Goal: Ask a question: Seek information or help from site administrators or community

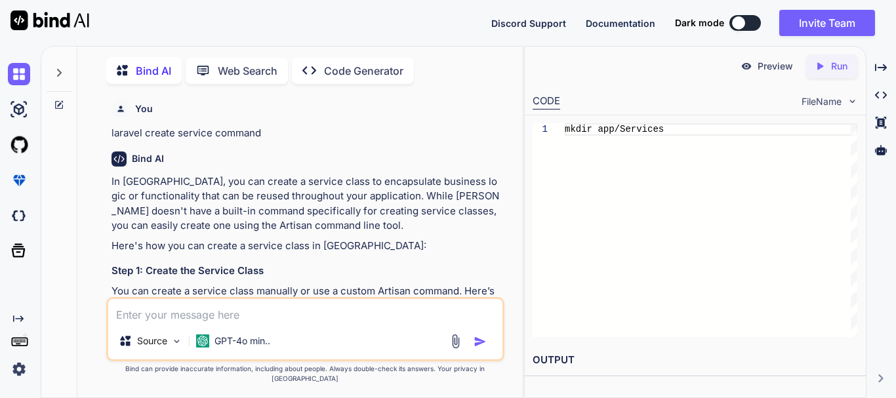
scroll to position [3981, 0]
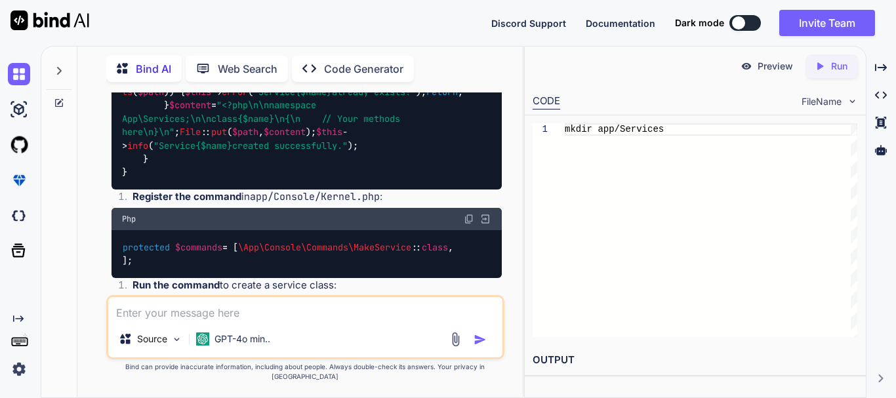
type textarea "x"
type textarea "t"
type textarea "x"
type textarea "tw"
type textarea "x"
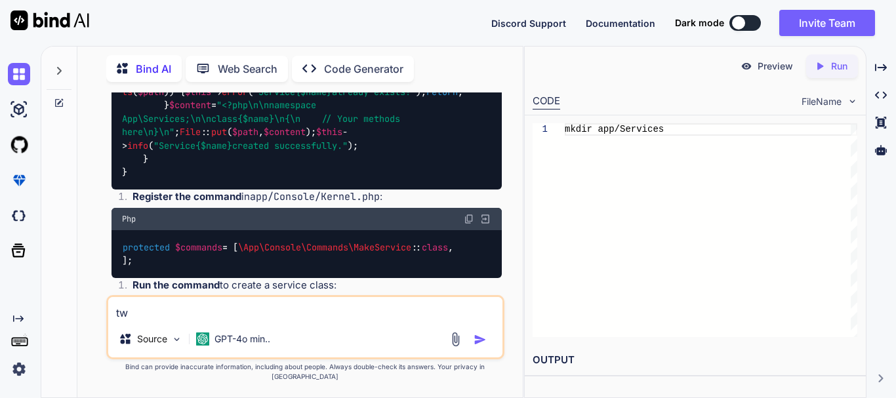
type textarea "twi"
type textarea "x"
type textarea "twil"
type textarea "x"
type textarea "twili"
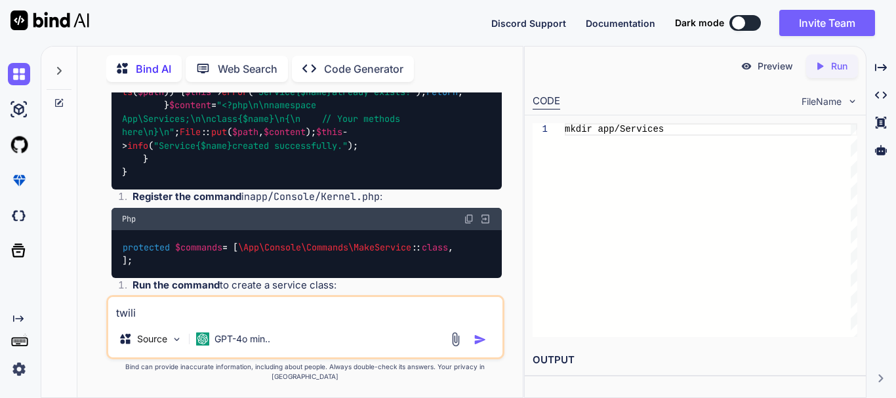
type textarea "x"
type textarea "twilio"
type textarea "x"
type textarea "twilio"
type textarea "x"
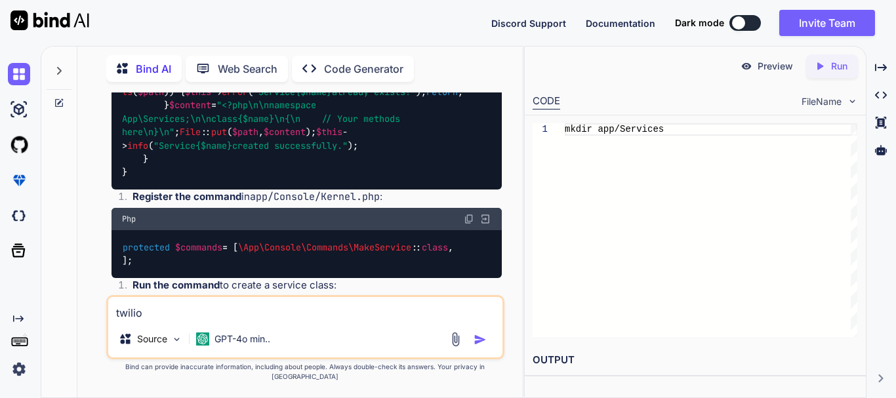
type textarea "twilio e"
type textarea "x"
type textarea "twilio er"
type textarea "x"
type textarea "twilio err"
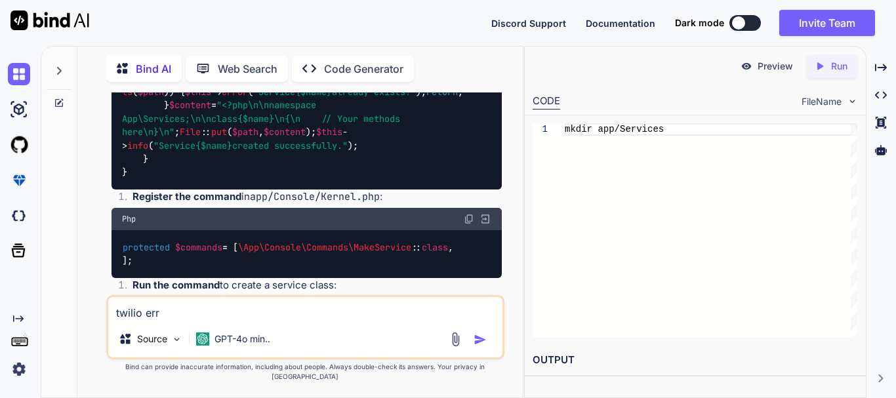
type textarea "x"
type textarea "twilio erro"
type textarea "x"
type textarea "twilio error"
type textarea "x"
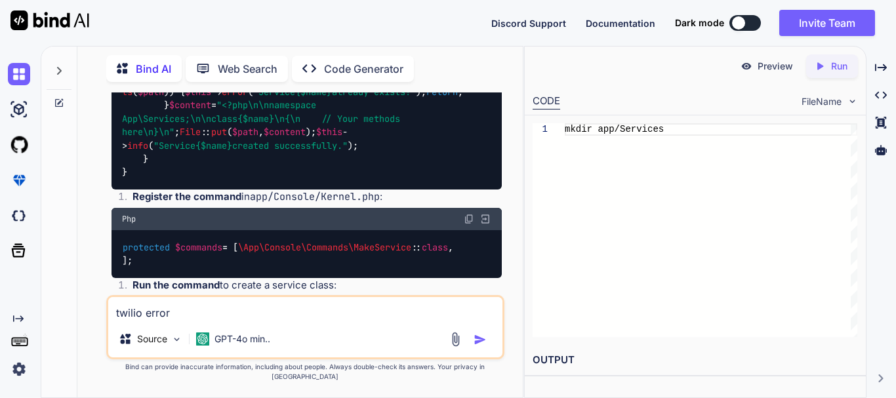
type textarea "twilio error"
type textarea "x"
type textarea "twilio error 5"
type textarea "x"
type textarea "twilio error 50"
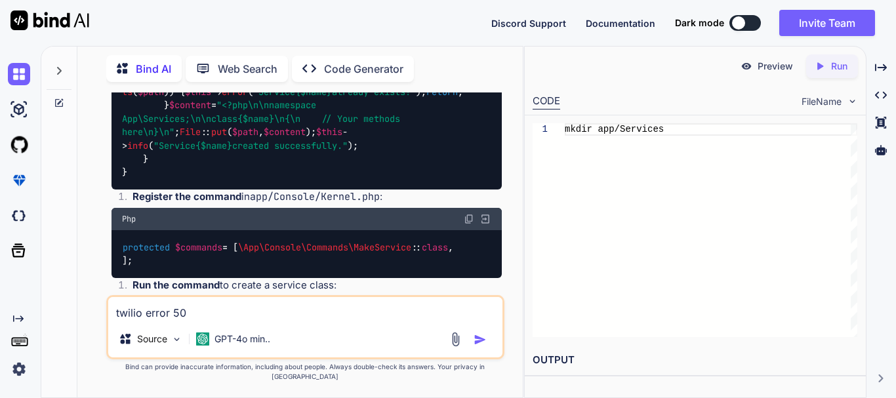
type textarea "x"
type textarea "twilio error 500"
type textarea "x"
type textarea "twilio error 500:"
type textarea "x"
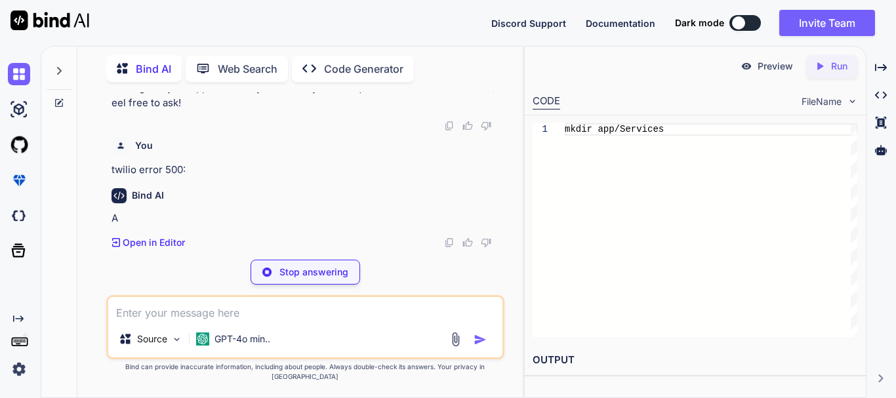
scroll to position [5535, 0]
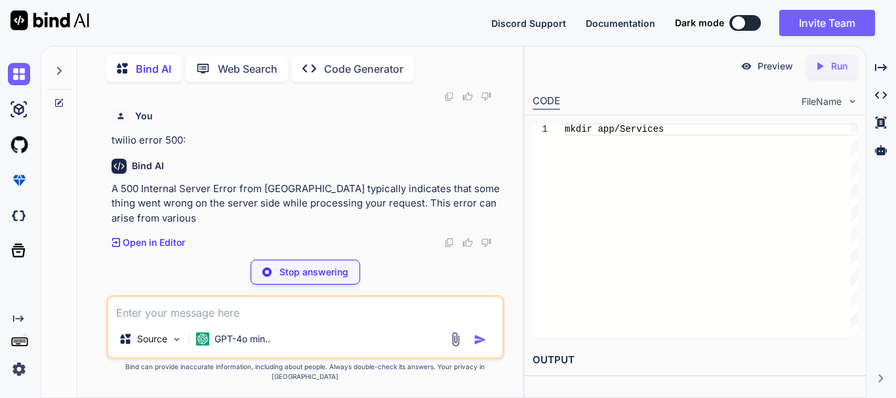
click at [304, 279] on p "Stop answering" at bounding box center [313, 272] width 69 height 13
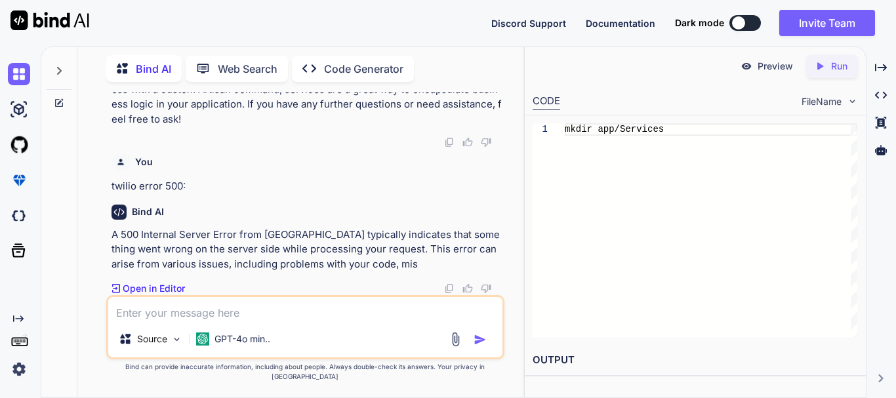
click at [202, 321] on textarea at bounding box center [305, 309] width 394 height 24
click at [156, 321] on textarea at bounding box center [305, 309] width 394 height 24
type textarea "x"
type textarea "T"
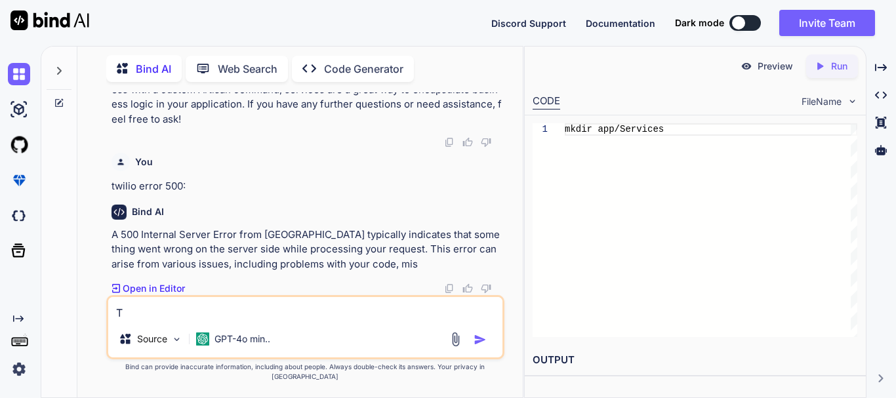
type textarea "x"
type textarea "Tw"
type textarea "x"
type textarea "Twi"
type textarea "x"
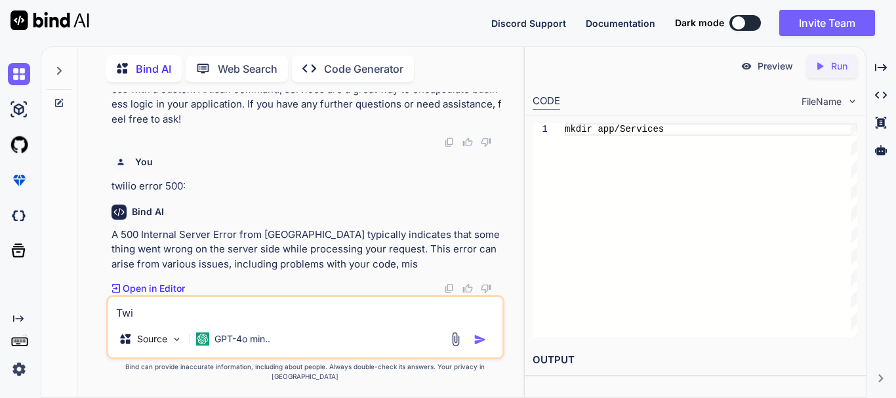
type textarea "Twil"
type textarea "x"
type textarea "Twili"
type textarea "x"
type textarea "Twilio"
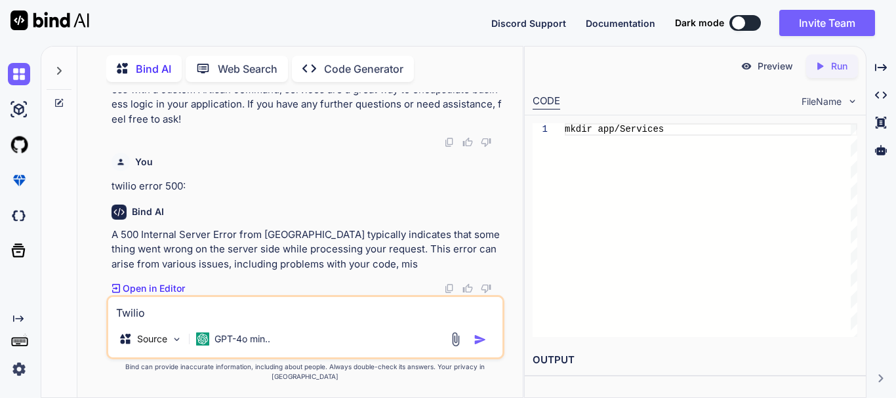
type textarea "x"
type textarea "Twilio"
type textarea "x"
type textarea "Twilio e"
type textarea "x"
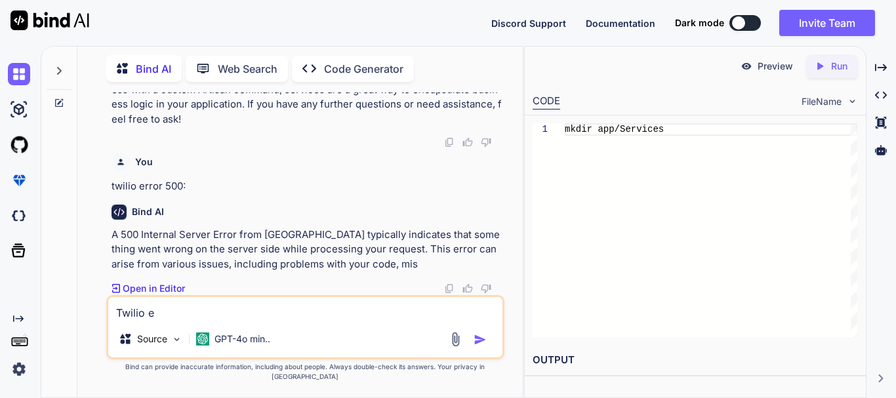
type textarea "Twilio eo"
type textarea "x"
type textarea "Twilio eor"
type textarea "x"
type textarea "Twilio eorr"
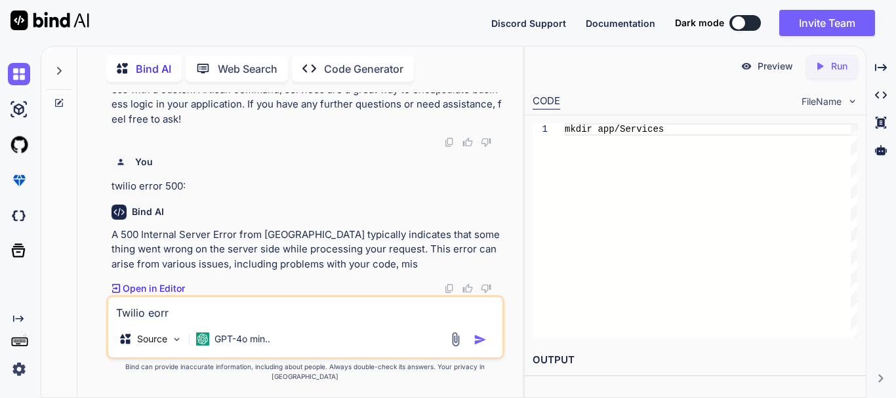
type textarea "x"
type textarea "Twilio eor"
type textarea "x"
type textarea "Twilio eo"
type textarea "x"
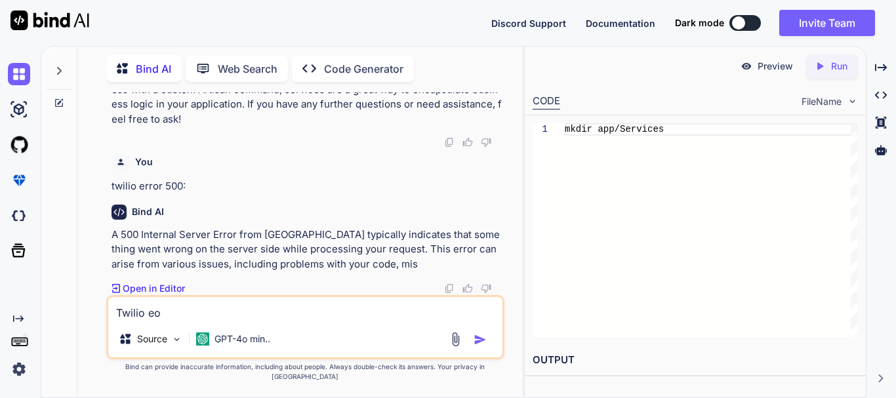
type textarea "Twilio e"
type textarea "x"
type textarea "Twilio er"
type textarea "x"
type textarea "Twilio err"
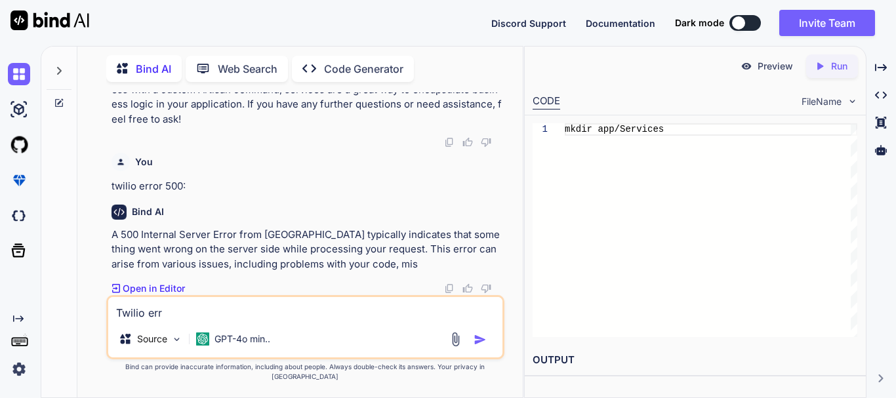
type textarea "x"
type textarea "Twilio erro"
type textarea "x"
type textarea "Twilio error"
type textarea "x"
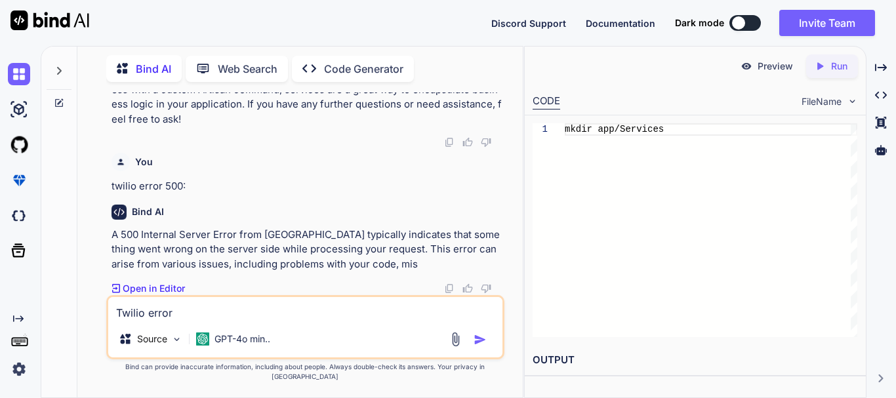
type textarea "Twilio error"
type textarea "x"
type textarea "Twilio error 5"
type textarea "x"
type textarea "Twilio error 50"
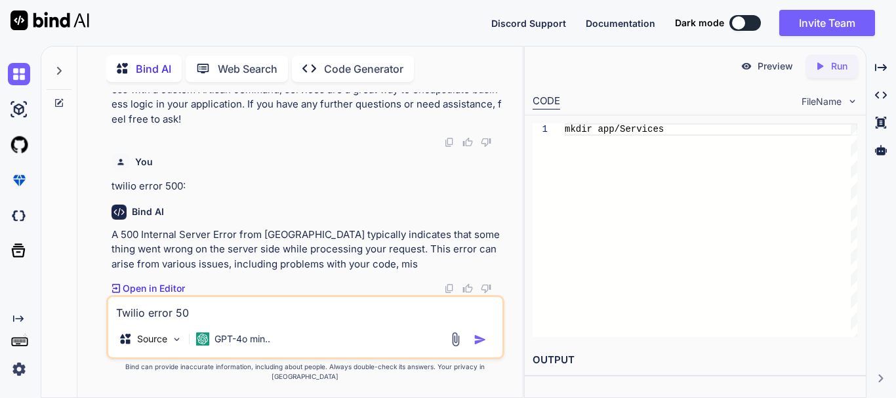
type textarea "x"
type textarea "Twilio error 500"
type textarea "x"
type textarea "Twilio error 500"
type textarea "x"
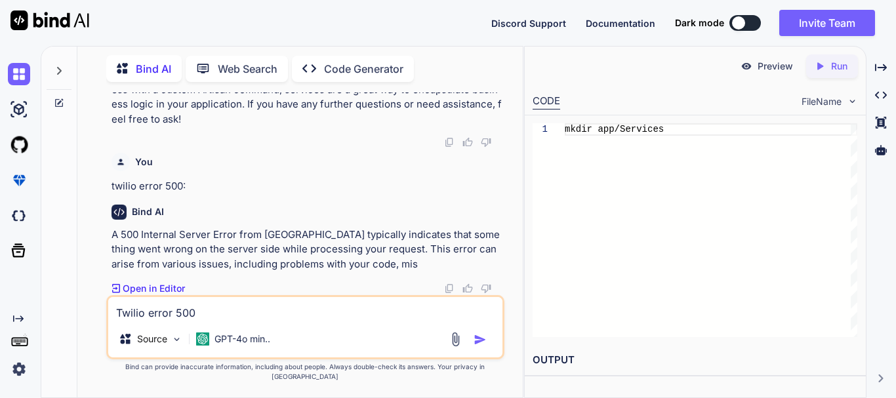
type textarea "Twilio error 500 o"
type textarea "x"
type textarea "Twilio error 500"
type textarea "x"
type textarea "Twilio error 500 i"
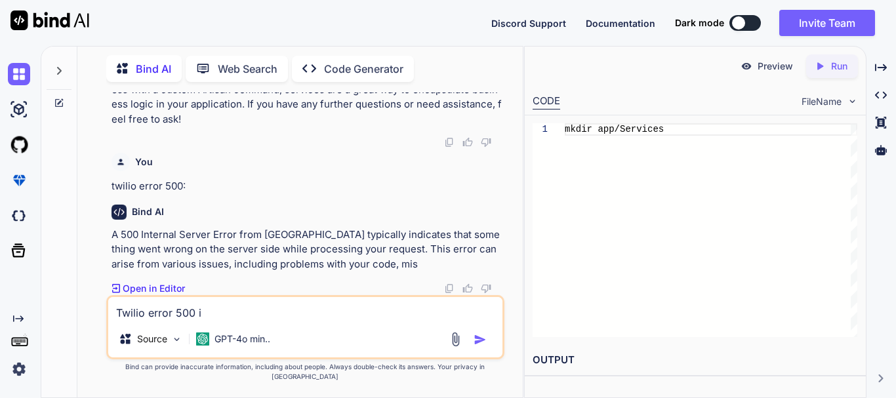
type textarea "x"
type textarea "Twilio error 500 in"
type textarea "x"
type textarea "Twilio error 500 in"
type textarea "x"
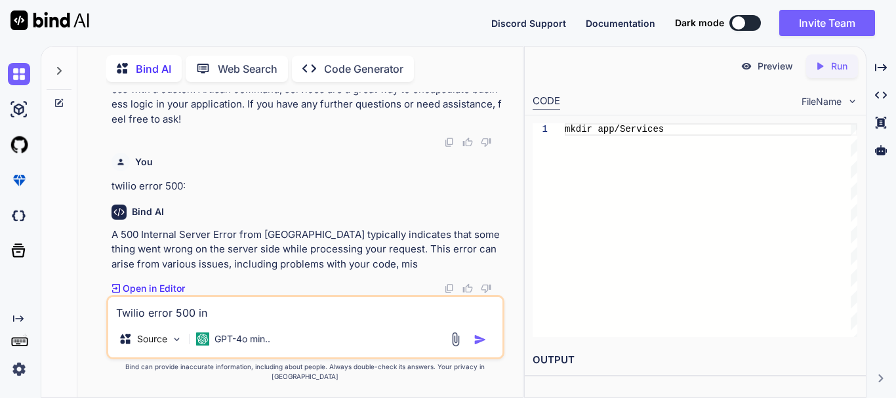
type textarea "Twilio error 500 in p"
type textarea "x"
type textarea "Twilio error 500 in po"
type textarea "x"
type textarea "Twilio error 500 in pos"
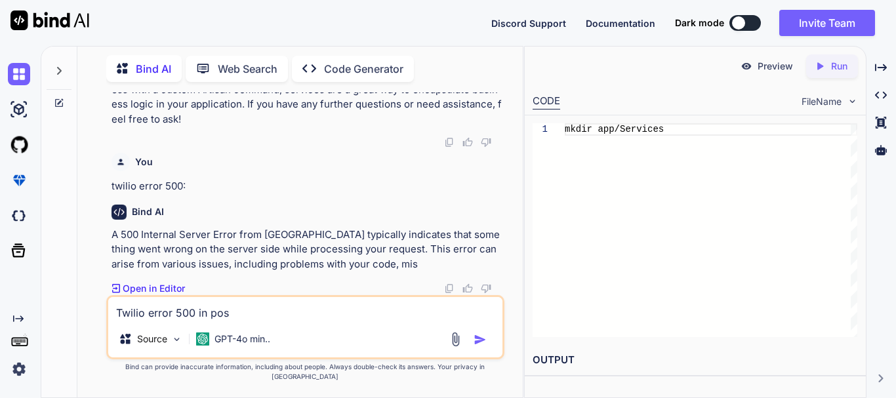
type textarea "x"
type textarea "Twilio error 500 in post"
type textarea "x"
type textarea "Twilio error 500 in postm"
type textarea "x"
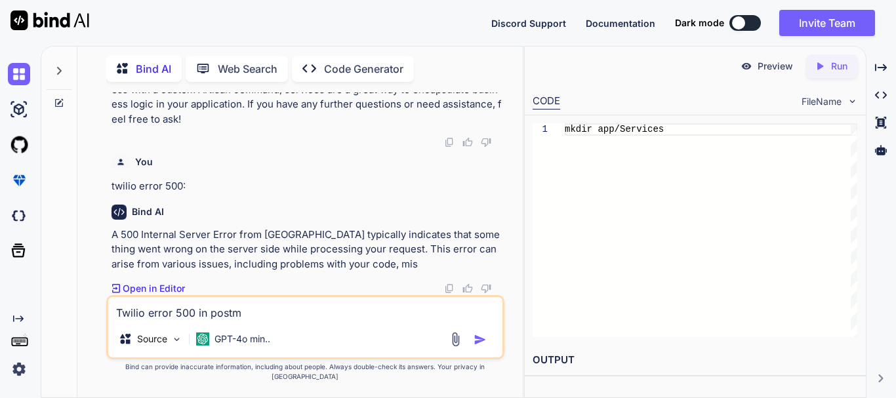
type textarea "Twilio error 500 in [PERSON_NAME]"
type textarea "x"
type textarea "Twilio error 500 in postman"
type textarea "x"
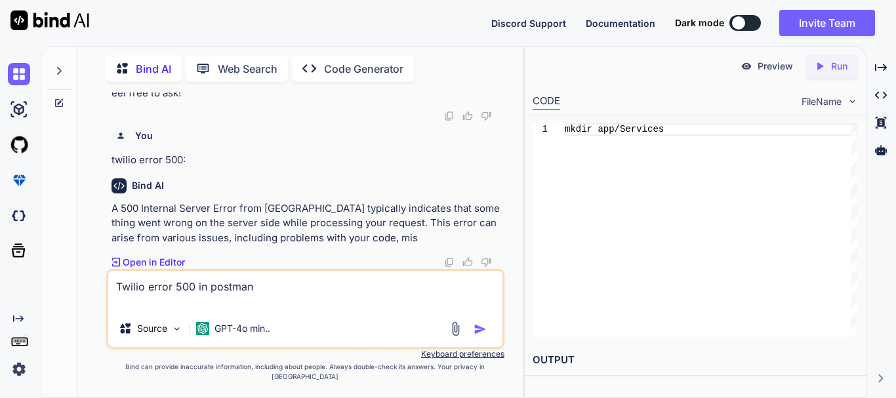
type textarea "Twilio error 500 in postman"
type textarea "x"
type textarea "Twilio error 500 in postman |"
type textarea "x"
type textarea "Twilio error 500 in postman"
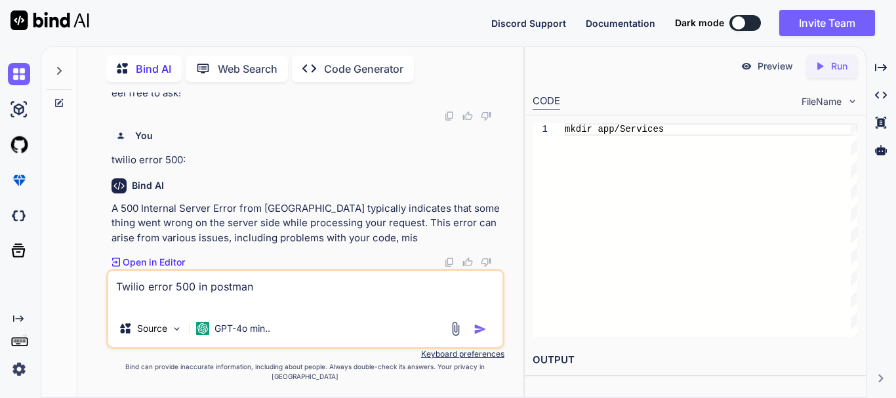
type textarea "x"
type textarea "Twilio error 500 in postman"
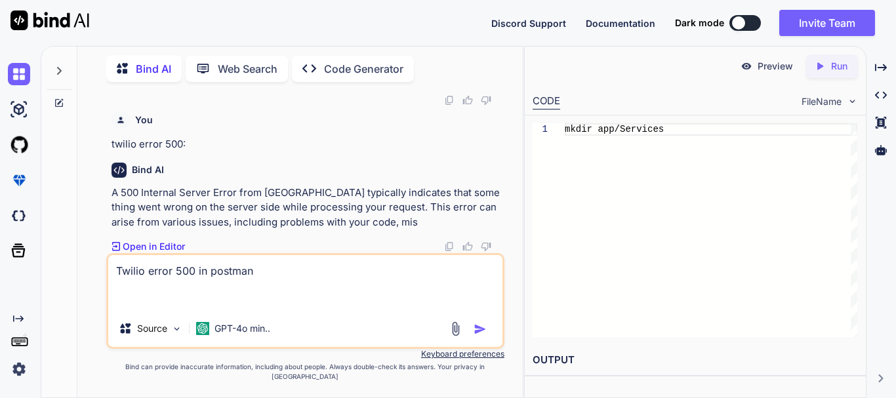
type textarea "x"
type textarea "Twilio error 500 in postman e"
type textarea "x"
type textarea "Twilio error 500 in postman er"
type textarea "x"
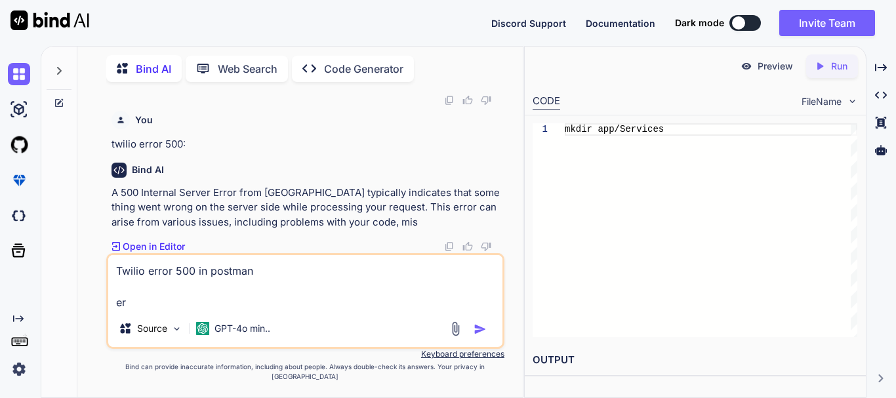
type textarea "Twilio error 500 in postman err"
type textarea "x"
type textarea "Twilio error 500 in postman erro"
type textarea "x"
type textarea "Twilio error 500 in postman error"
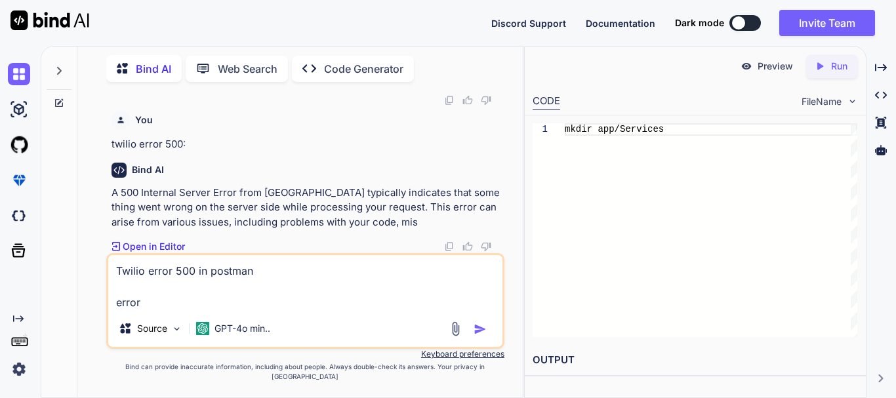
type textarea "x"
type textarea "Twilio error 500 in postman error:"
type textarea "x"
type textarea "Twilio error 500 in postman error:"
paste textarea "[HTTP 401] Unable to create record: Authenticate"
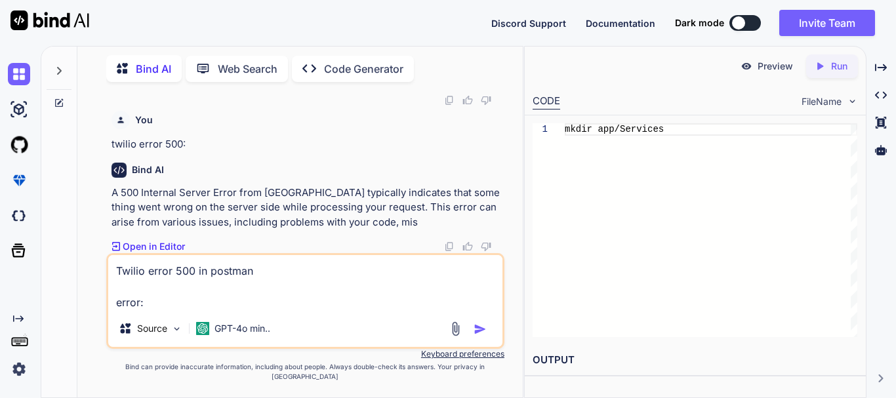
type textarea "x"
type textarea "Twilio error 500 in postman error: [HTTP 401] Unable to create record: Authenti…"
type textarea "x"
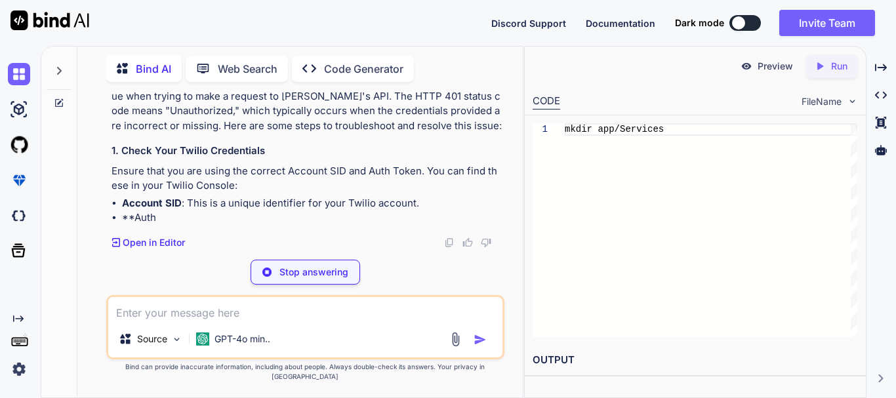
scroll to position [5844, 0]
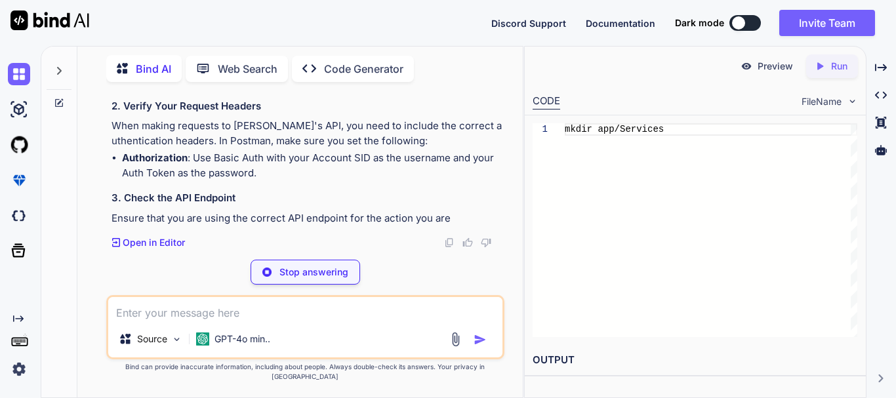
drag, startPoint x: 123, startPoint y: 206, endPoint x: 149, endPoint y: 210, distance: 26.0
click at [140, 74] on li "Account SID : This is a unique identifier for your Twilio account." at bounding box center [312, 66] width 380 height 15
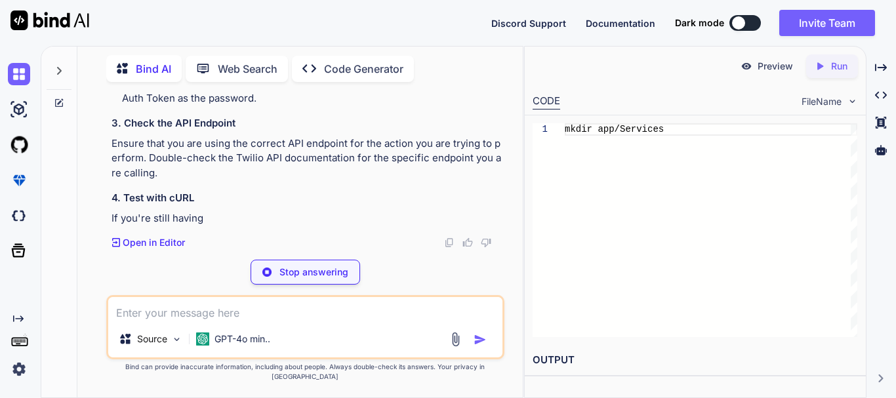
drag, startPoint x: 126, startPoint y: 229, endPoint x: 183, endPoint y: 227, distance: 57.1
click at [183, 14] on li "Auth Token : This is a secret key used to authenticate your requests." at bounding box center [312, 6] width 380 height 15
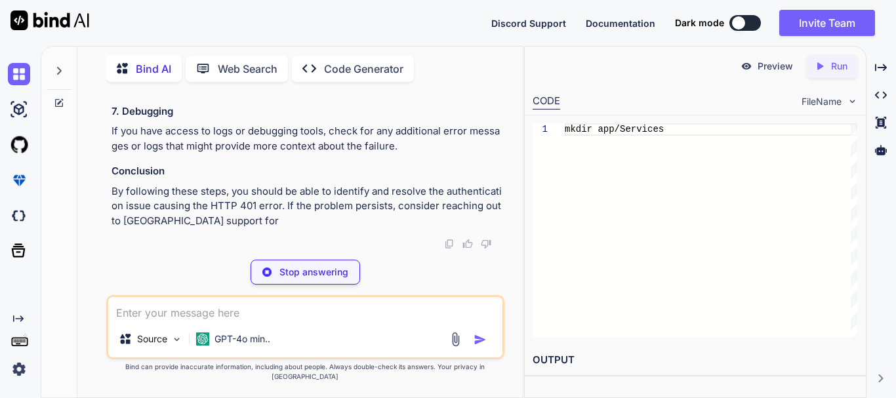
scroll to position [6434, 0]
type textarea "x"
type textarea "curl -X POST [URL][DOMAIN_NAME] \ --data-urlencode "To=TO_PHONE_NUMBER" \ --dat…"
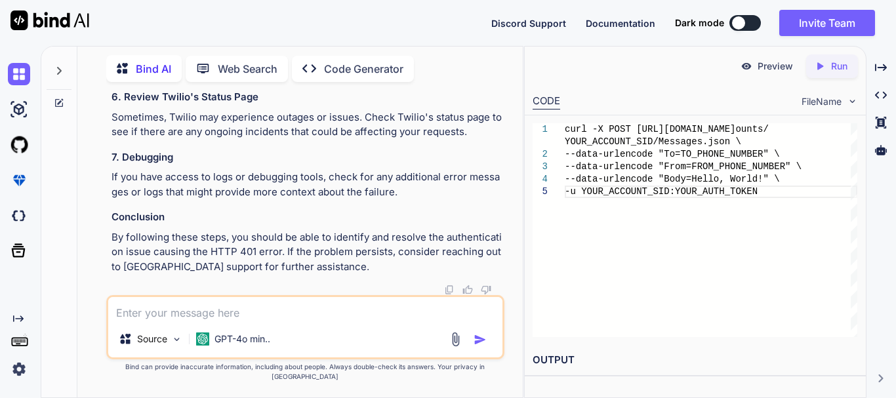
scroll to position [6438, 0]
